Goal: Information Seeking & Learning: Check status

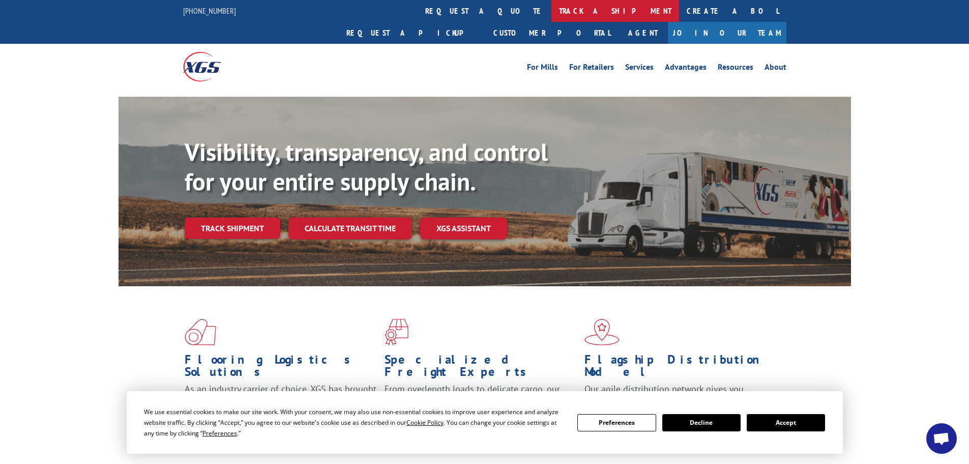
click at [552, 13] on link "track a shipment" at bounding box center [616, 11] width 128 height 22
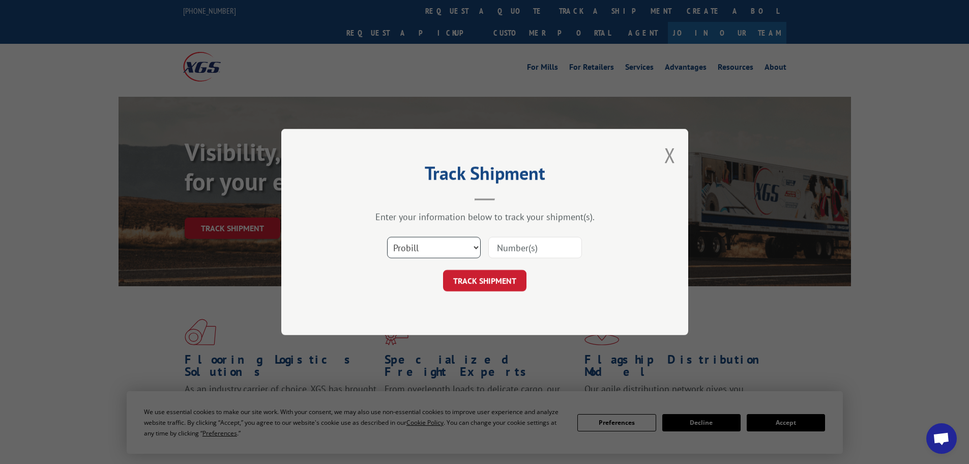
click at [421, 243] on select "Select category... Probill BOL PO" at bounding box center [434, 247] width 94 height 21
click at [532, 246] on input at bounding box center [536, 247] width 94 height 21
paste input "16268173"
type input "16268173"
click at [491, 274] on button "TRACK SHIPMENT" at bounding box center [484, 280] width 83 height 21
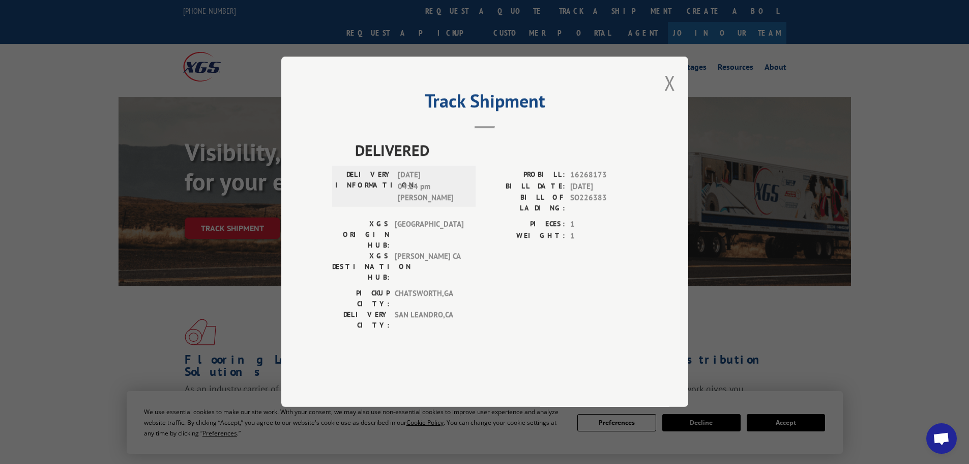
click at [727, 311] on div "Track Shipment DELIVERED DELIVERY INFORMATION: [DATE] 04:24 pm [PERSON_NAME]: 1…" at bounding box center [484, 232] width 969 height 464
click at [668, 96] on button "Close modal" at bounding box center [670, 82] width 11 height 27
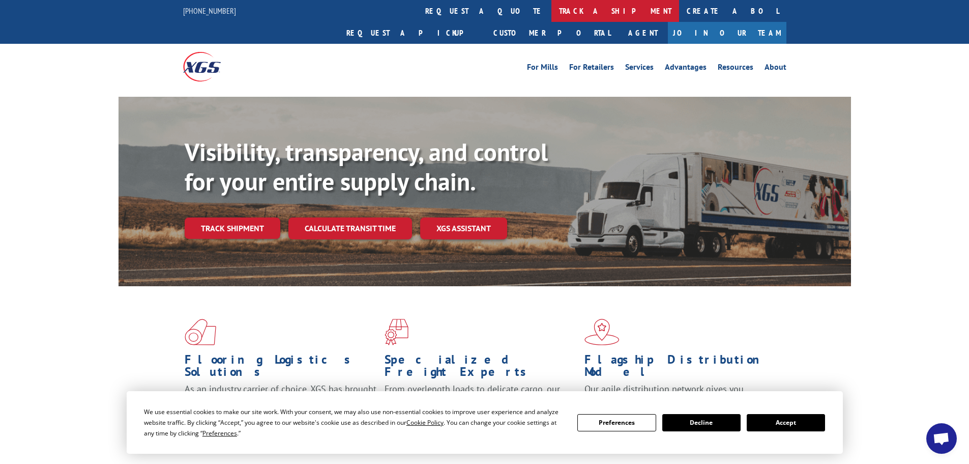
click at [552, 14] on link "track a shipment" at bounding box center [616, 11] width 128 height 22
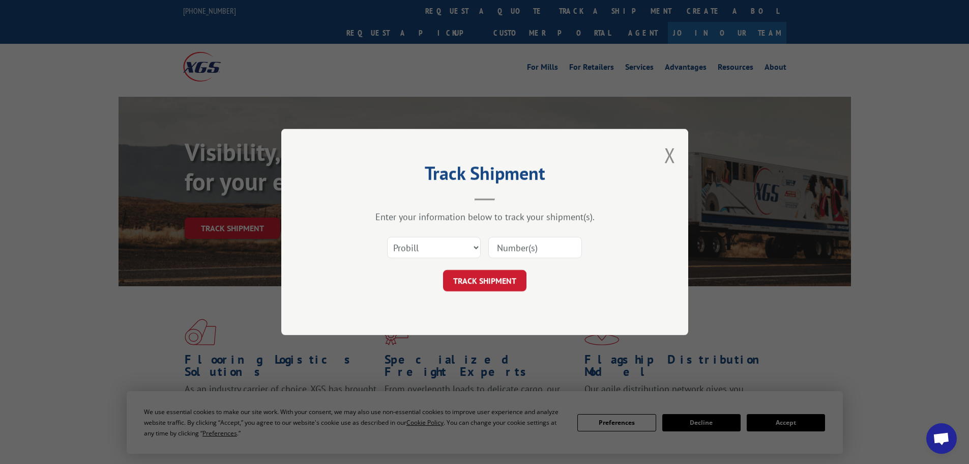
click at [539, 255] on input at bounding box center [536, 247] width 94 height 21
paste input "16268293"
type input "16268293"
click at [518, 281] on button "TRACK SHIPMENT" at bounding box center [484, 280] width 83 height 21
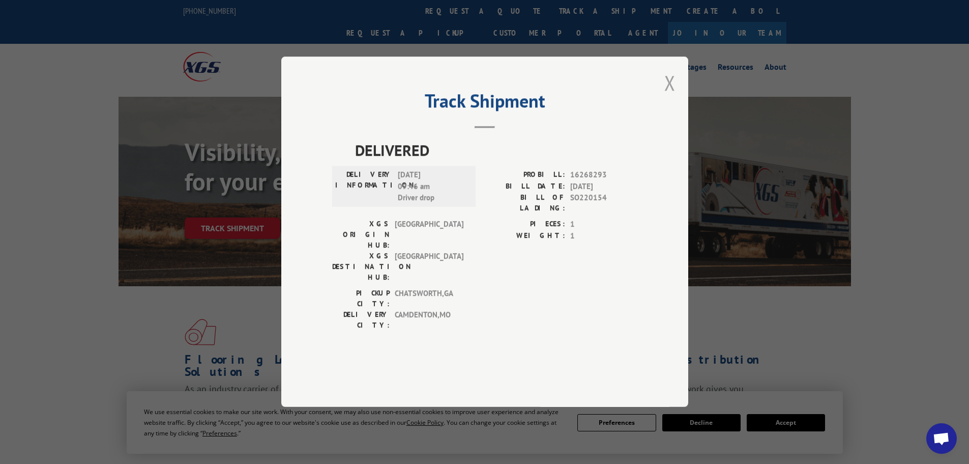
click at [669, 96] on button "Close modal" at bounding box center [670, 82] width 11 height 27
